Goal: Communication & Community: Connect with others

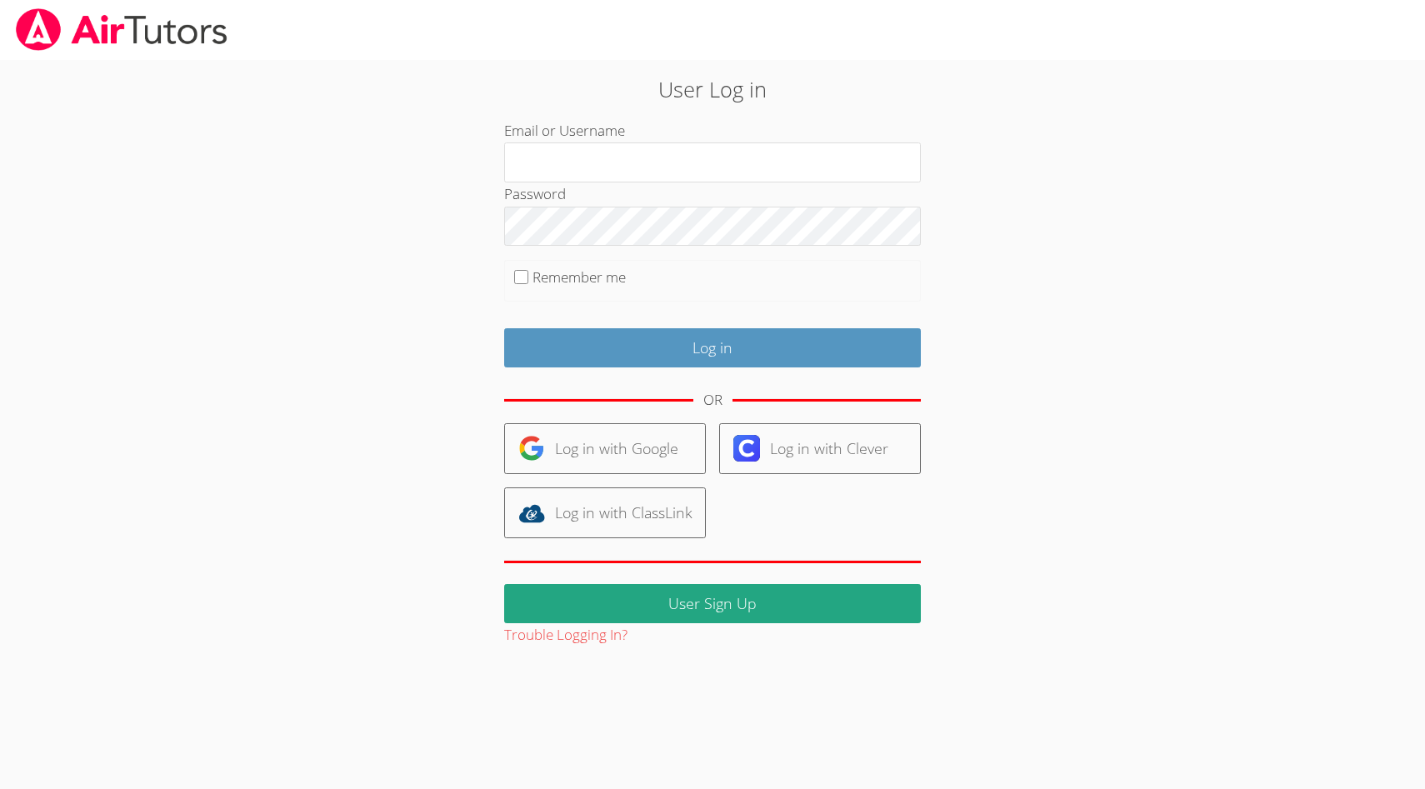
click at [504, 182] on div at bounding box center [504, 182] width 0 height 0
click at [1021, 164] on div "User Log in Email or Username Password Remember me Log in OR Log in with Google…" at bounding box center [711, 360] width 769 height 574
click at [582, 441] on link "Log in with Google" at bounding box center [605, 448] width 202 height 51
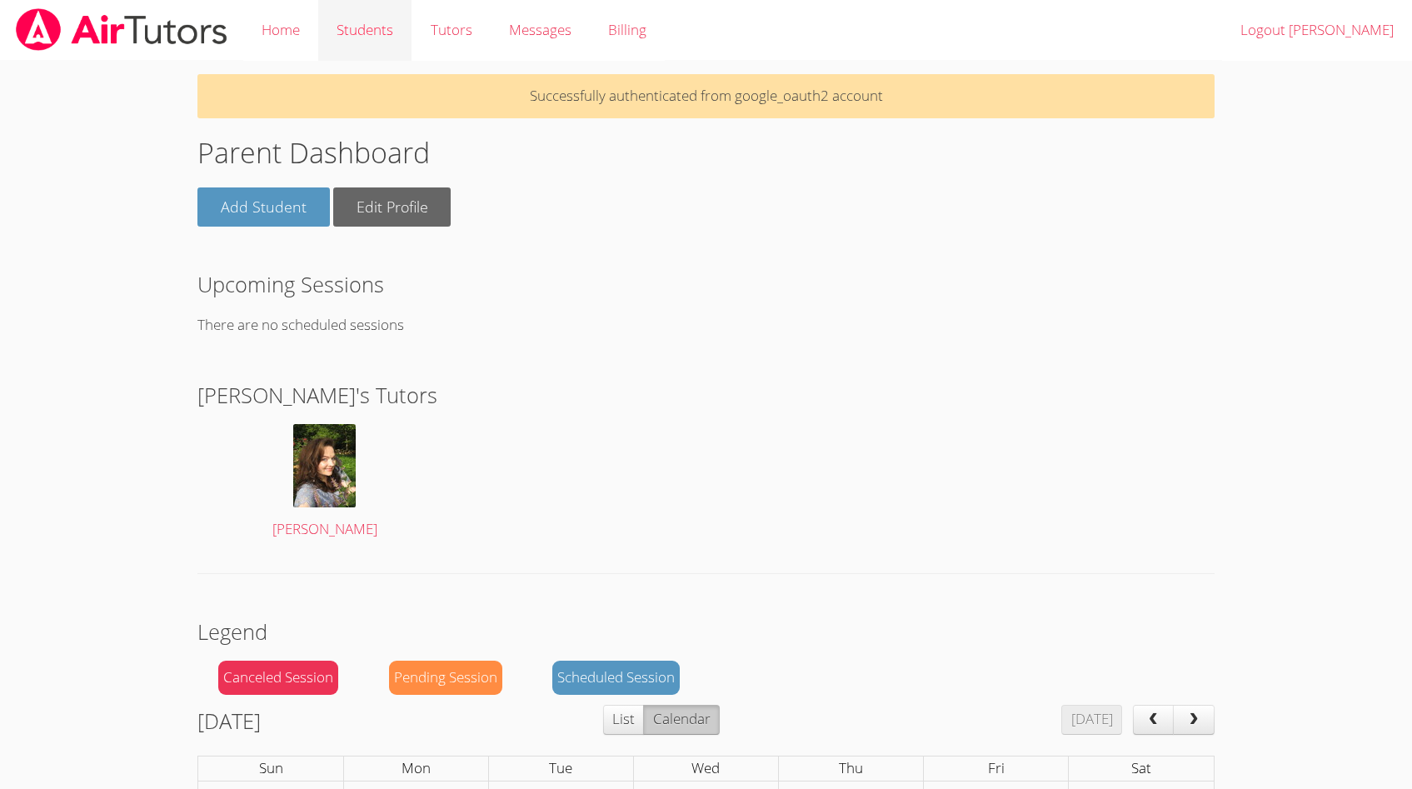
click at [348, 27] on link "Students" at bounding box center [364, 30] width 93 height 61
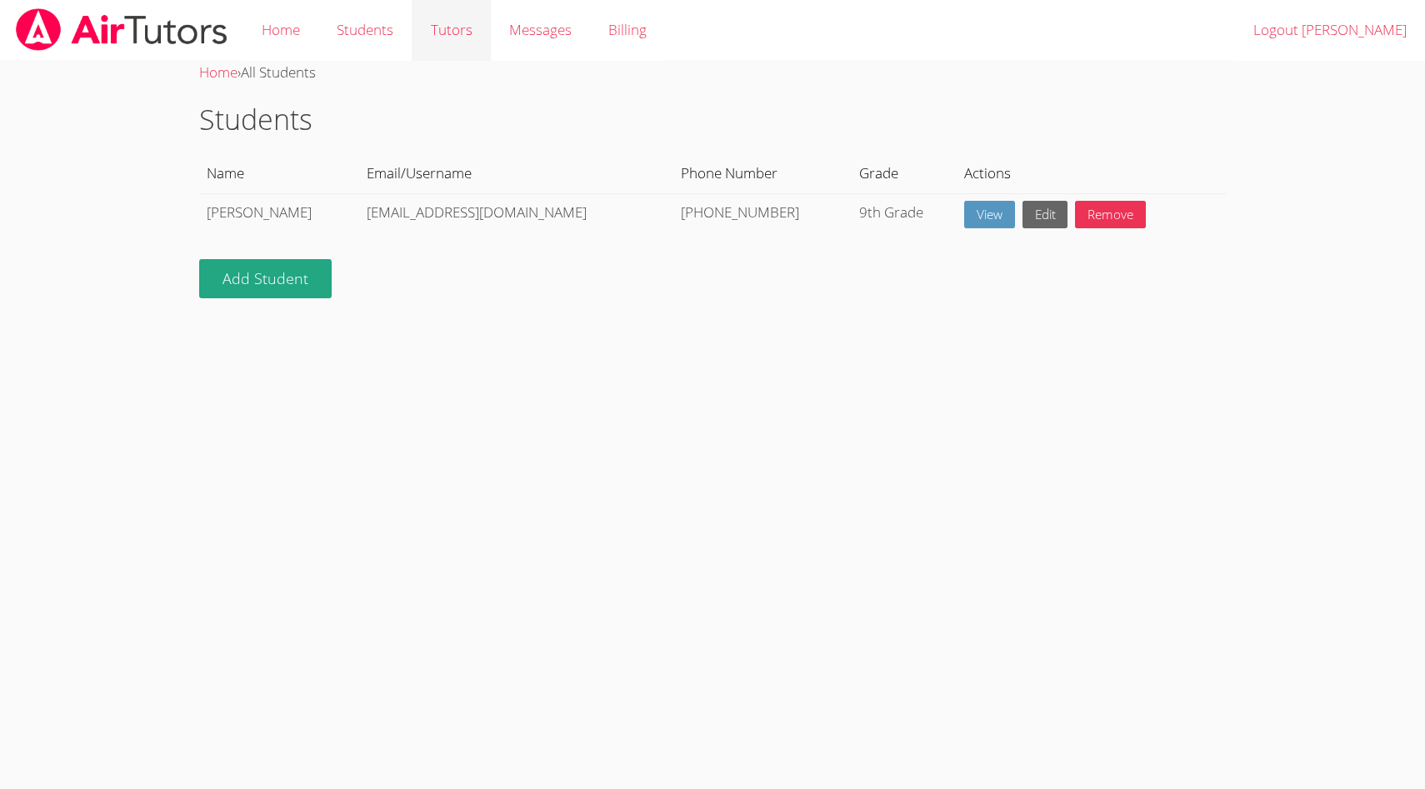
click at [459, 37] on link "Tutors" at bounding box center [451, 30] width 78 height 61
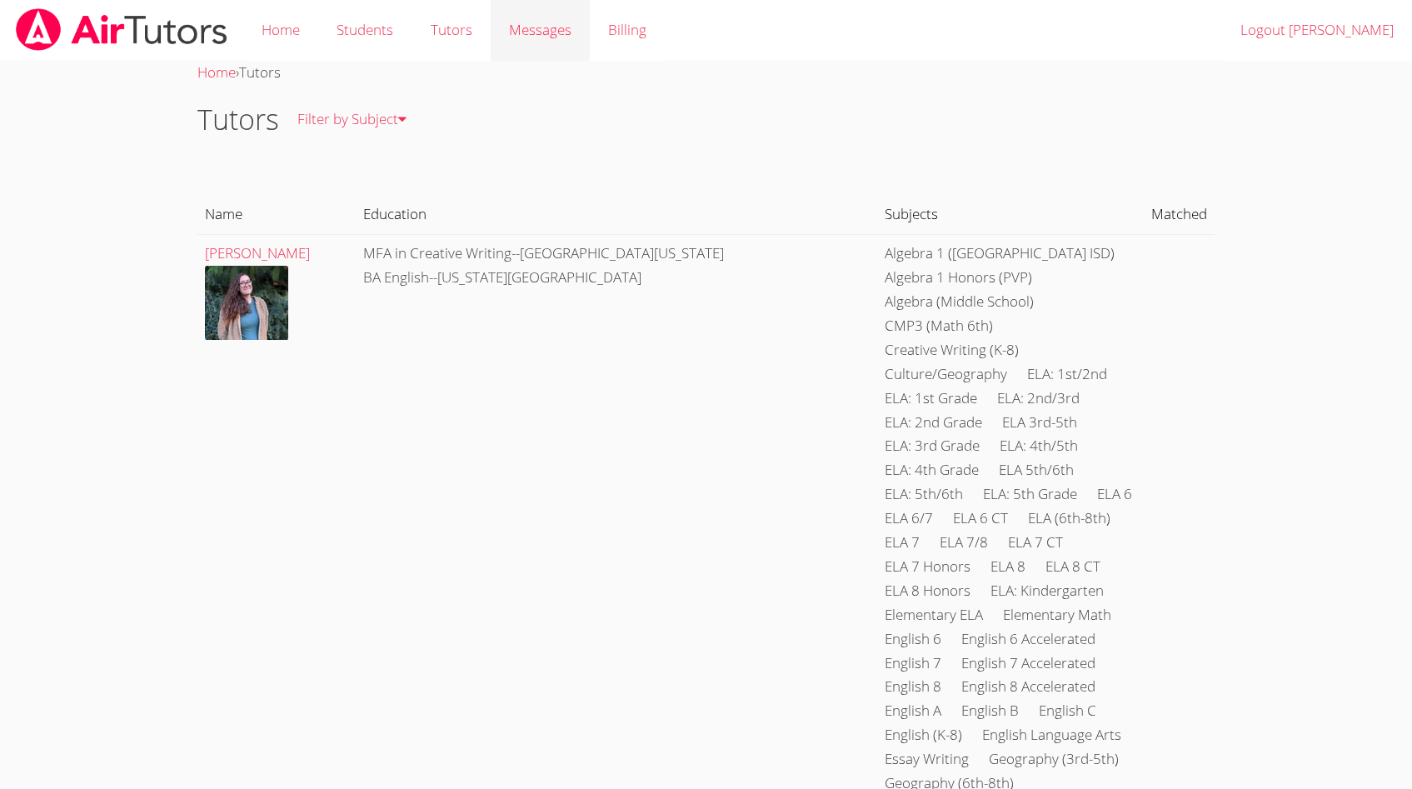
click at [517, 34] on span "Messages" at bounding box center [540, 29] width 62 height 19
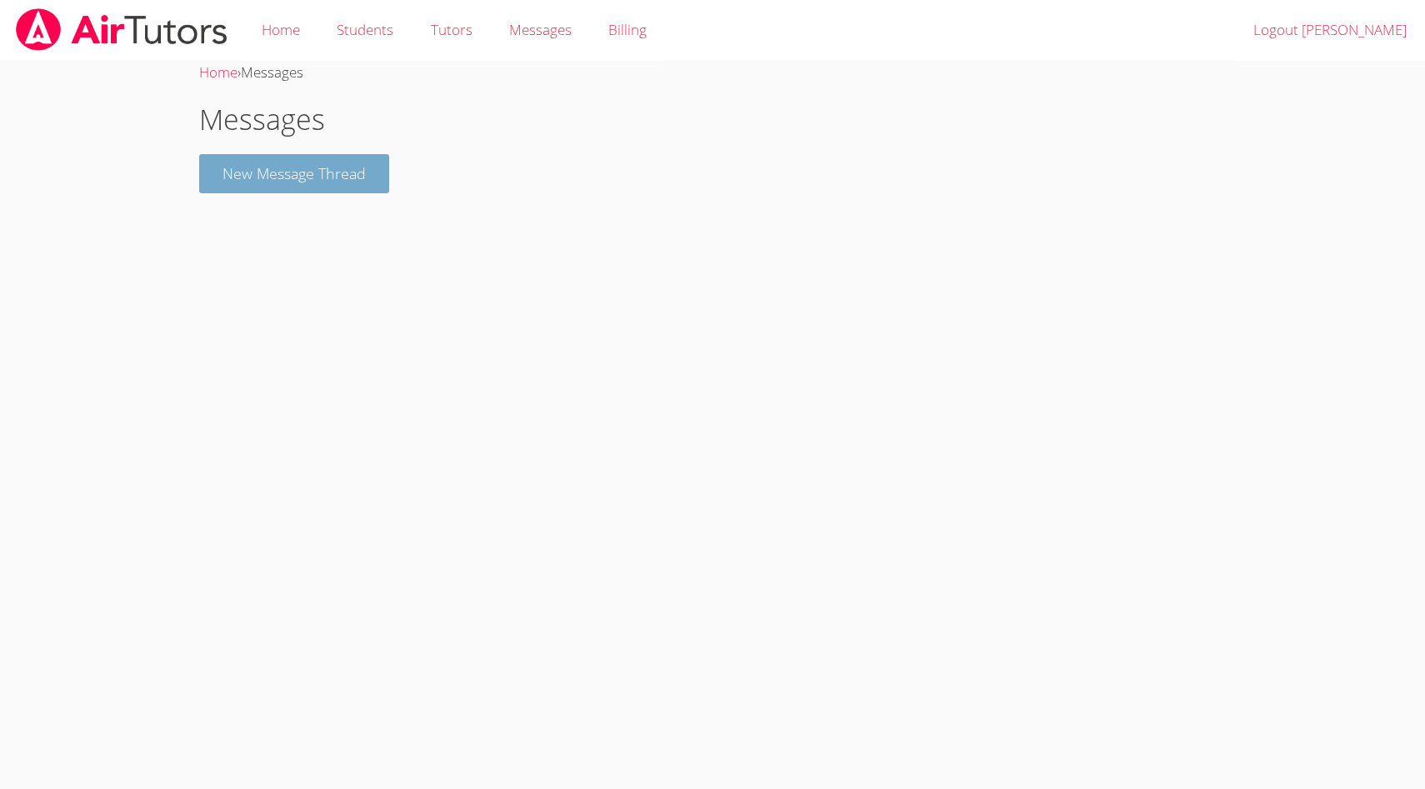
click at [320, 176] on button "New Message Thread" at bounding box center [294, 173] width 190 height 39
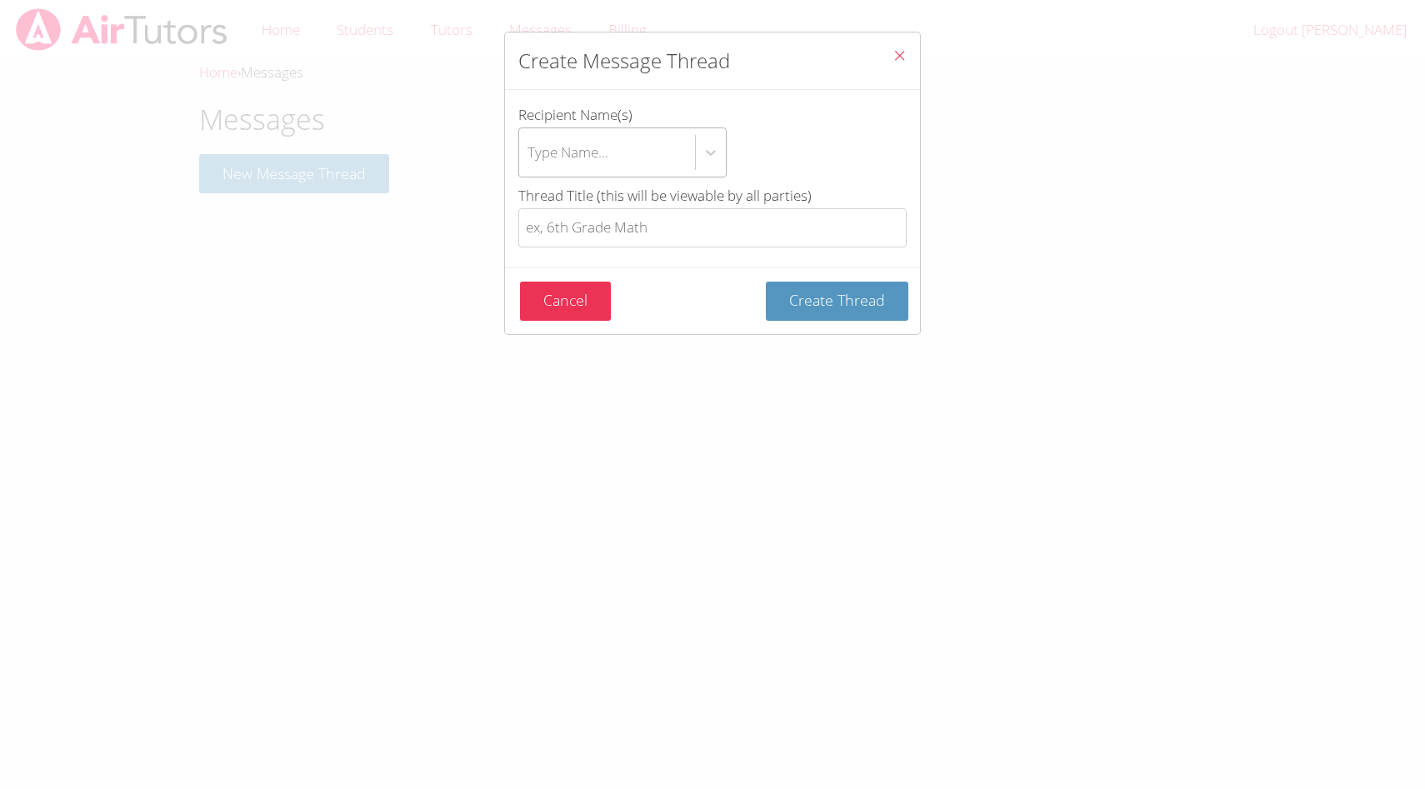
click at [656, 148] on div "Type Name..." at bounding box center [607, 152] width 176 height 48
click at [529, 148] on input "Recipient Name(s) Type Name..." at bounding box center [528, 152] width 2 height 38
click at [739, 127] on div "Use Up and Down to choose options, press Enter to select the currently focused …" at bounding box center [712, 152] width 388 height 50
click at [529, 133] on input "Recipient Name(s) Use Up and Down to choose options, press Enter to select the …" at bounding box center [528, 152] width 2 height 38
